Goal: Task Accomplishment & Management: Use online tool/utility

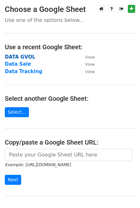
click at [22, 59] on strong "DATA GVOL" at bounding box center [20, 57] width 31 height 6
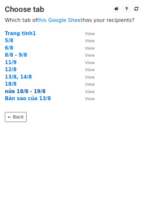
click at [27, 92] on strong "nửa 18/8 - 19/8" at bounding box center [25, 91] width 41 height 6
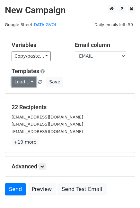
click at [22, 80] on link "Load..." at bounding box center [24, 82] width 25 height 10
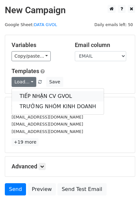
click at [34, 100] on link "TIẾP NHẬN CV GVOL" at bounding box center [58, 96] width 92 height 10
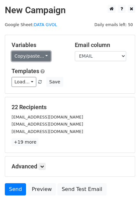
click at [13, 59] on link "Copy/paste..." at bounding box center [31, 56] width 39 height 10
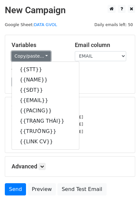
click at [21, 58] on link "Copy/paste..." at bounding box center [31, 56] width 39 height 10
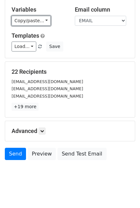
scroll to position [41, 0]
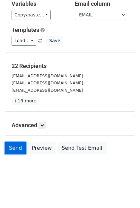
click at [14, 147] on link "Send" at bounding box center [15, 148] width 21 height 12
